Goal: Find specific page/section: Find specific page/section

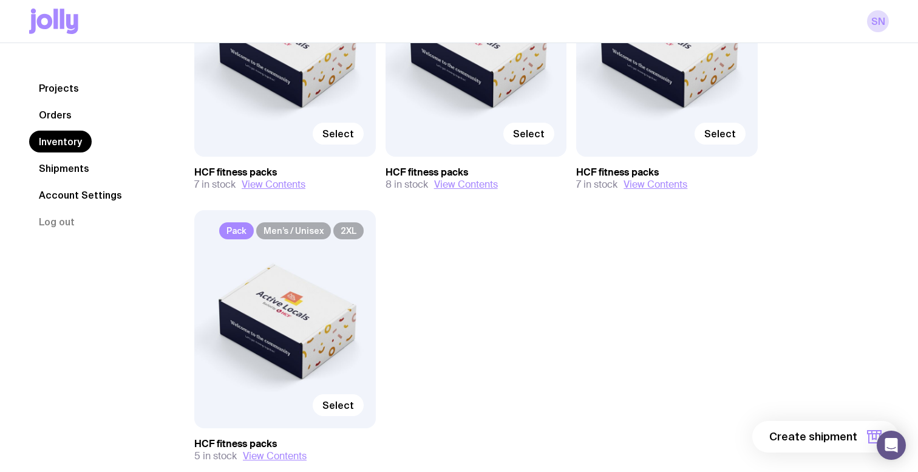
click at [63, 165] on link "Shipments" at bounding box center [64, 168] width 70 height 22
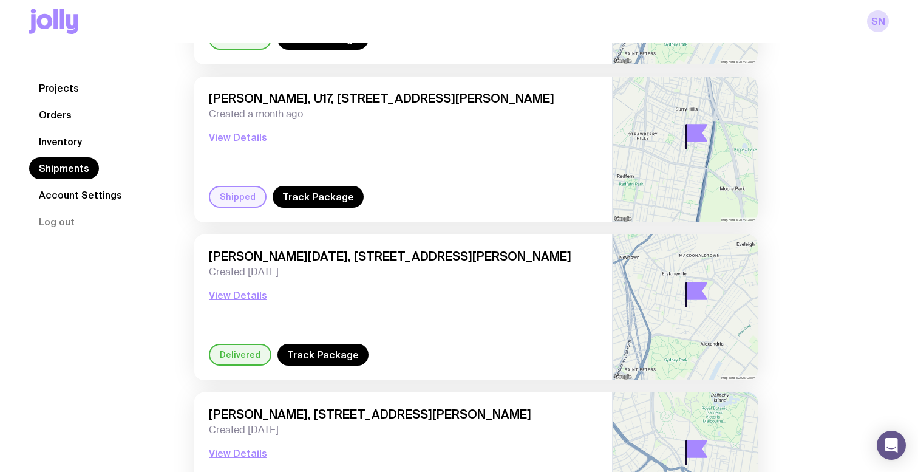
scroll to position [706, 0]
